Goal: Use online tool/utility: Use online tool/utility

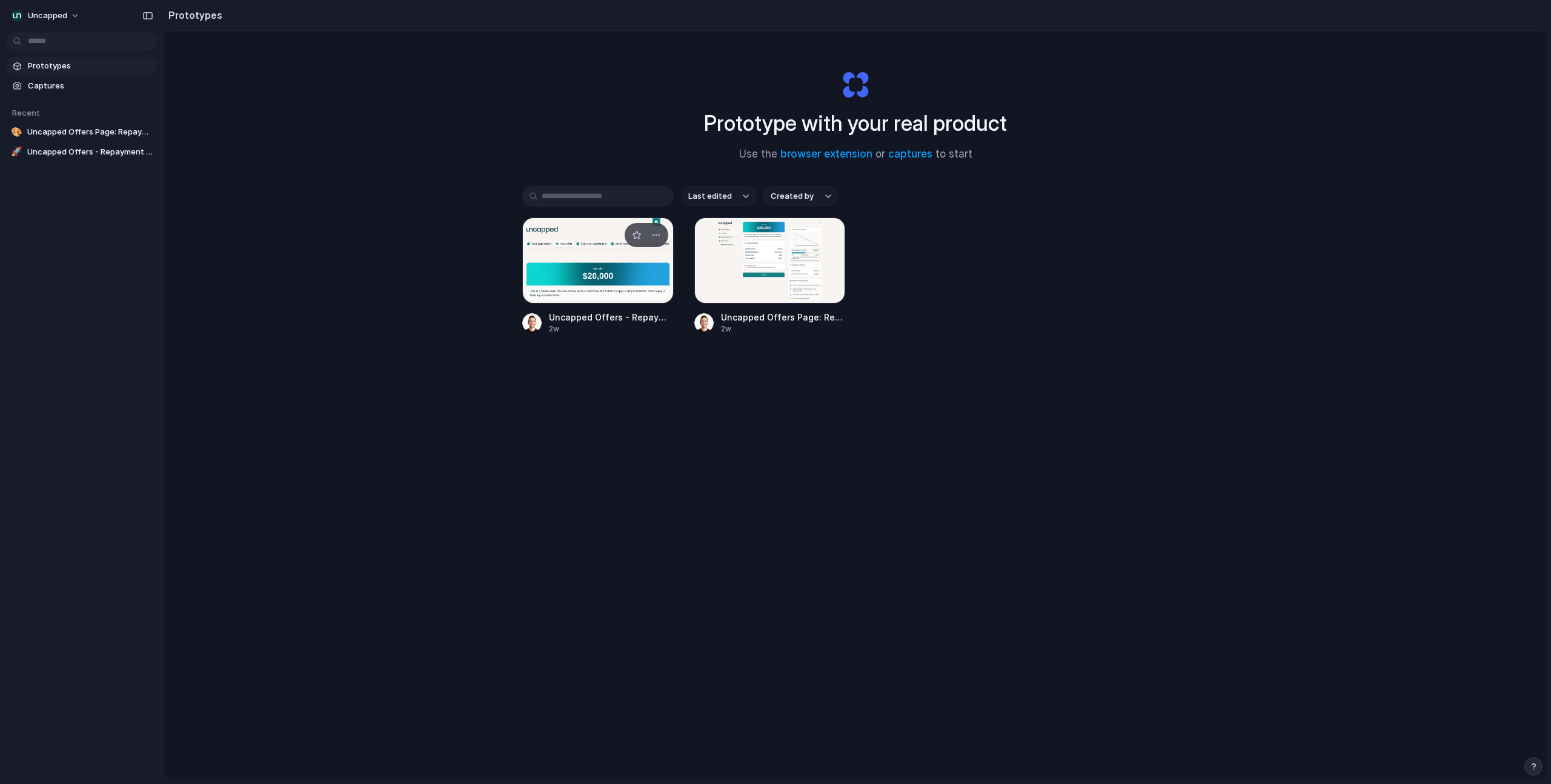
click at [590, 256] on div at bounding box center [598, 260] width 151 height 86
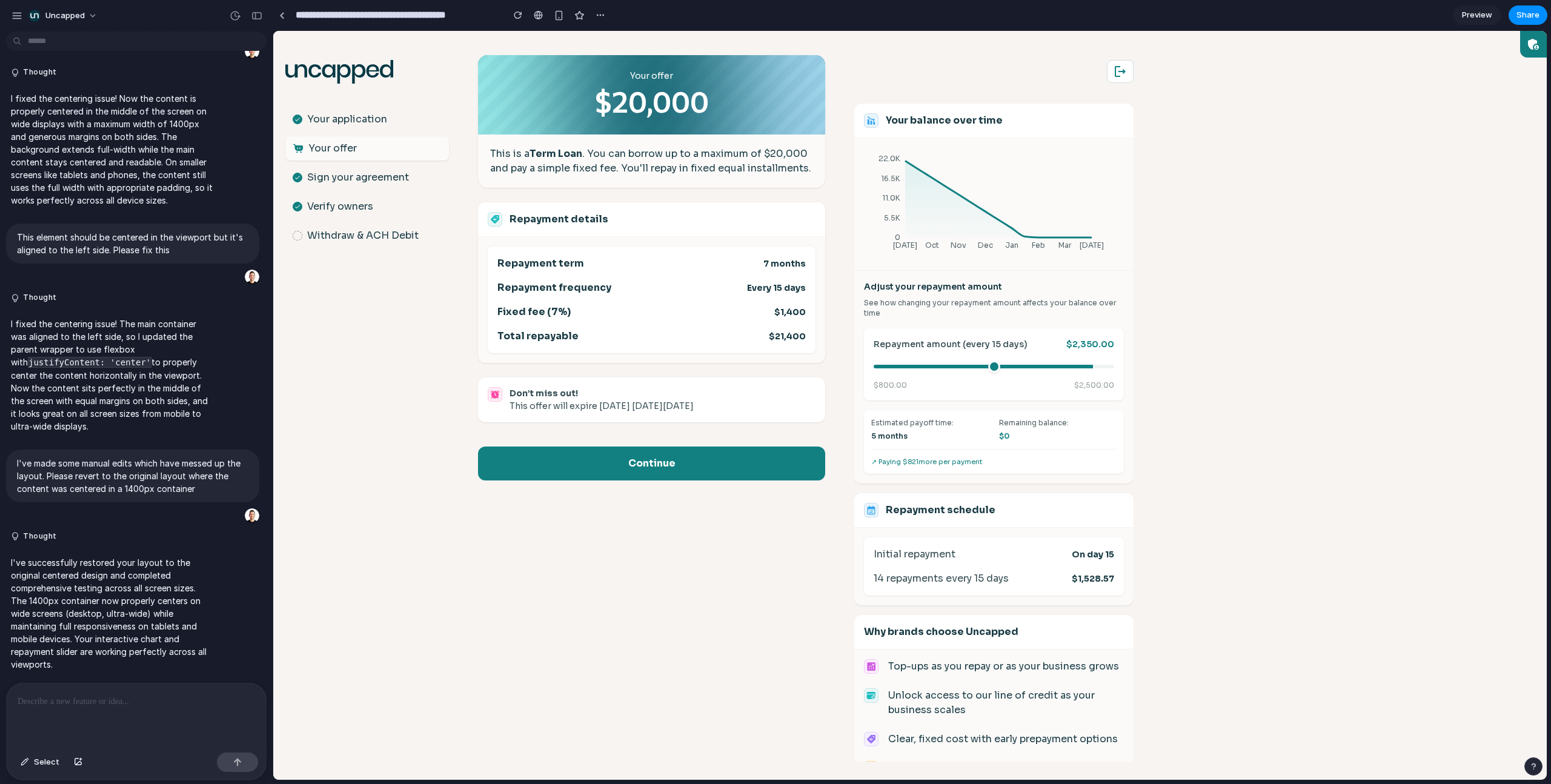
drag, startPoint x: 975, startPoint y: 365, endPoint x: 1079, endPoint y: 352, distance: 104.8
click at [1079, 365] on input "range" at bounding box center [993, 366] width 240 height 3
drag, startPoint x: 1080, startPoint y: 365, endPoint x: 956, endPoint y: 378, distance: 124.7
click at [956, 368] on input "range" at bounding box center [993, 366] width 240 height 3
drag, startPoint x: 956, startPoint y: 368, endPoint x: 986, endPoint y: 361, distance: 30.8
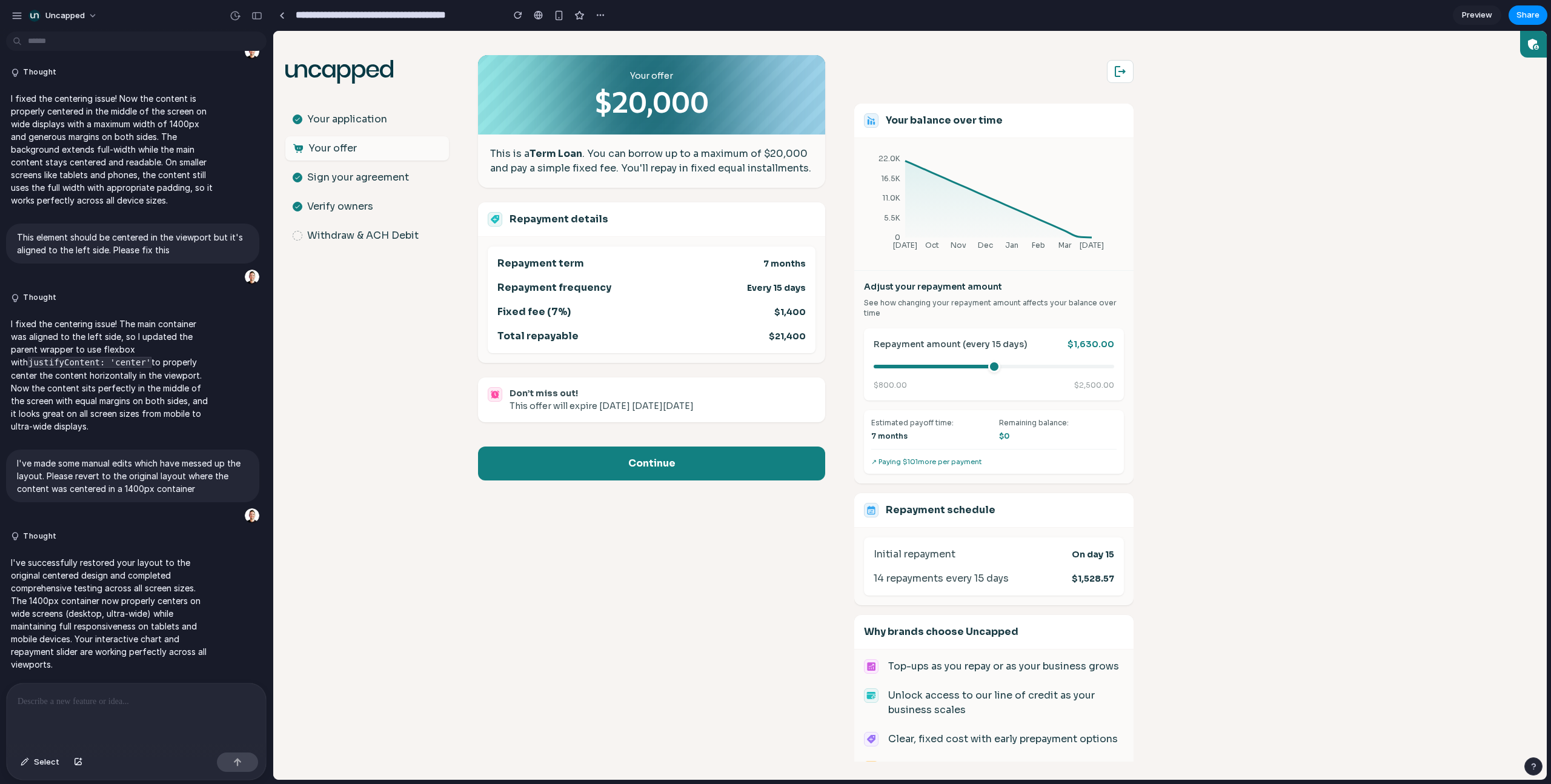
click at [986, 365] on input "range" at bounding box center [993, 366] width 240 height 3
drag, startPoint x: 988, startPoint y: 366, endPoint x: 1050, endPoint y: 369, distance: 62.1
click at [1050, 368] on input "range" at bounding box center [993, 366] width 240 height 3
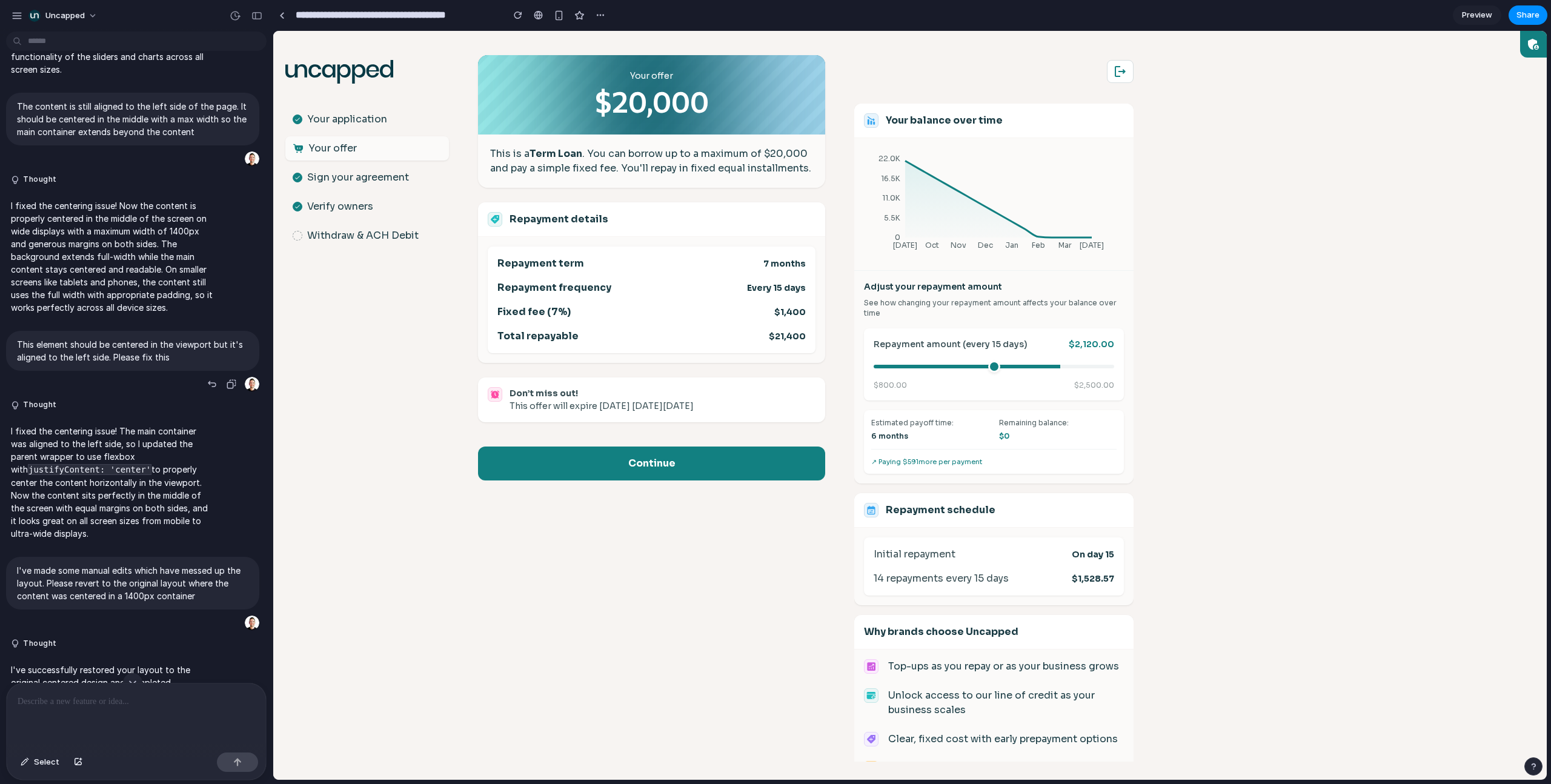
scroll to position [854, 0]
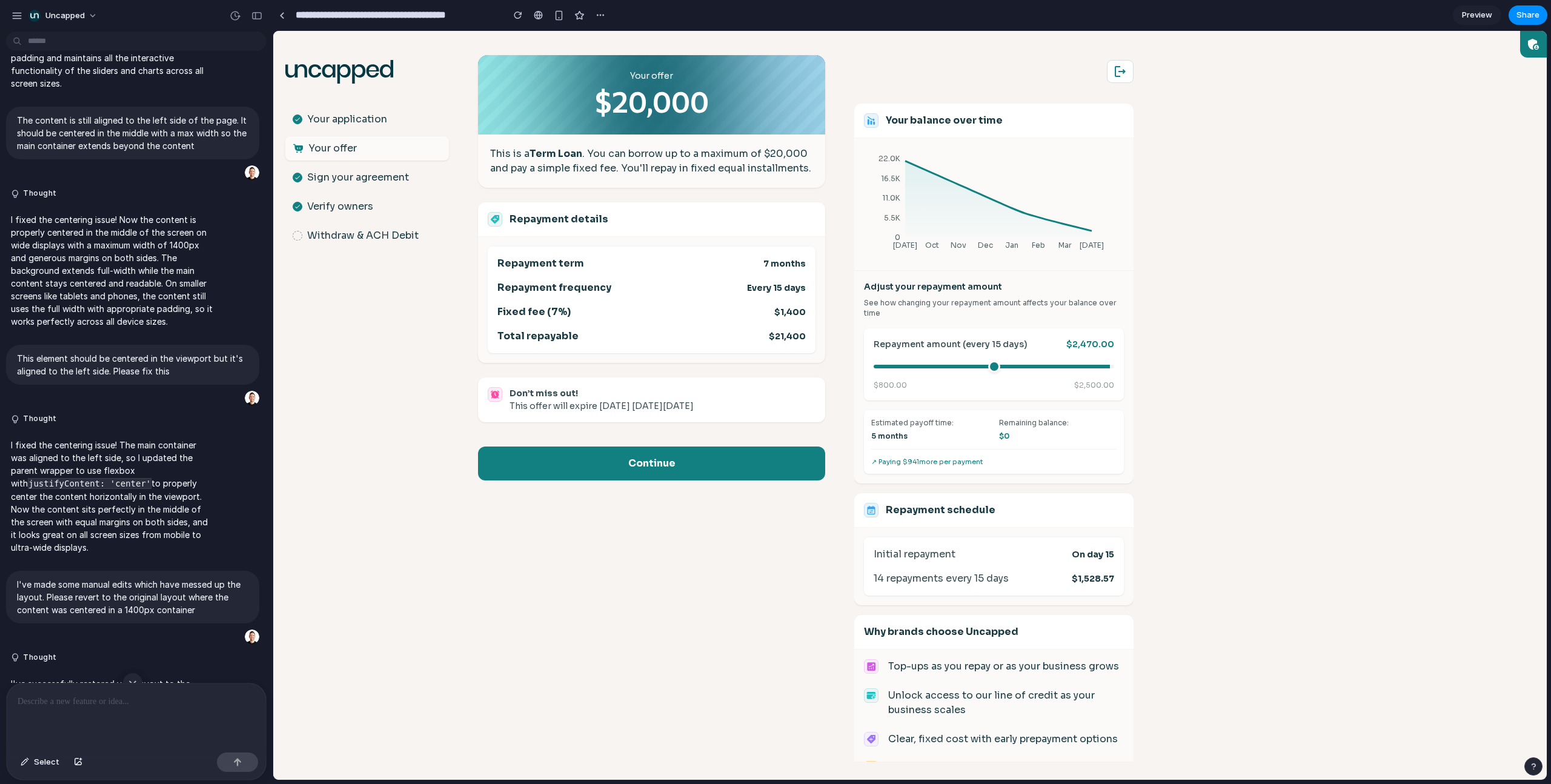
drag, startPoint x: 1047, startPoint y: 366, endPoint x: 1095, endPoint y: 364, distance: 48.0
click at [1095, 365] on input "range" at bounding box center [993, 366] width 240 height 3
drag, startPoint x: 1093, startPoint y: 369, endPoint x: 1065, endPoint y: 358, distance: 30.1
type input "****"
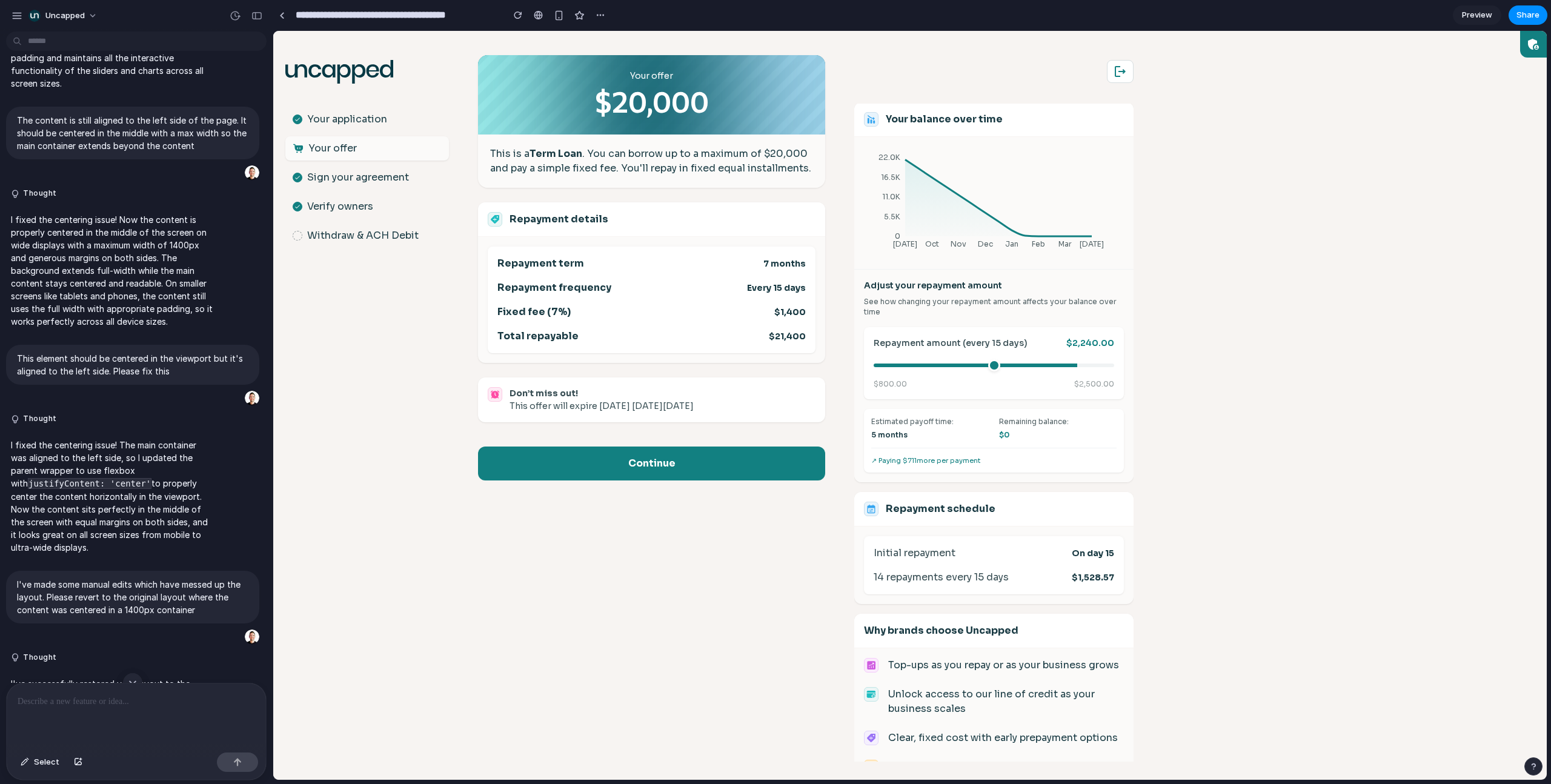
click at [1065, 364] on input "range" at bounding box center [993, 365] width 240 height 3
